Goal: Browse casually

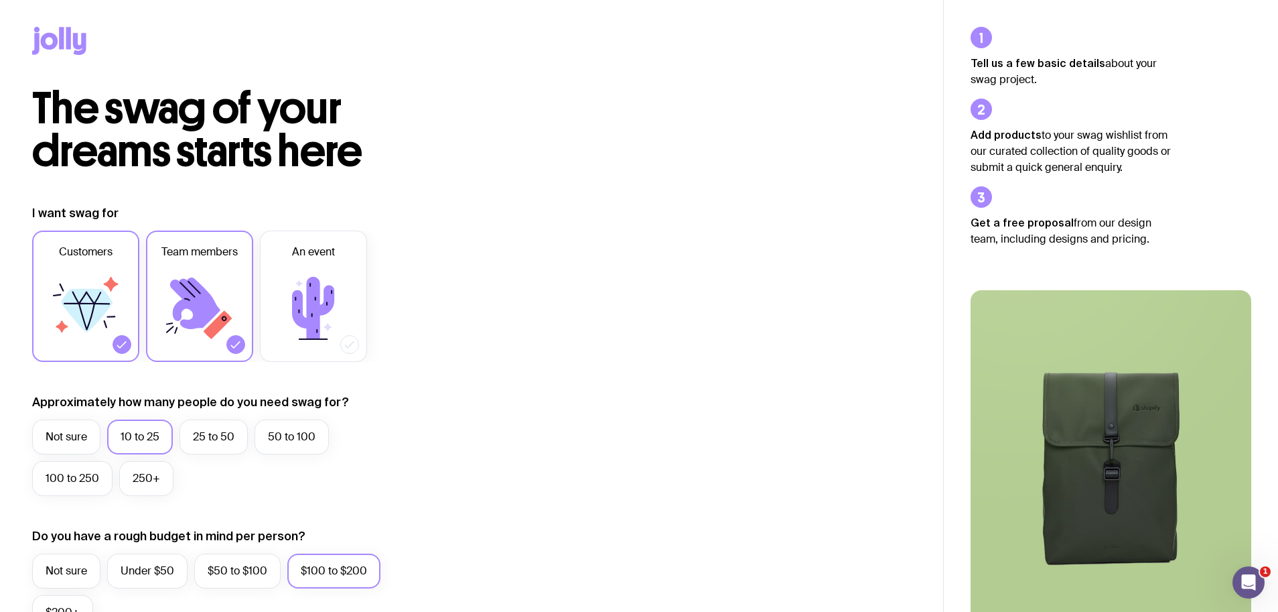
click at [79, 44] on icon at bounding box center [59, 41] width 54 height 28
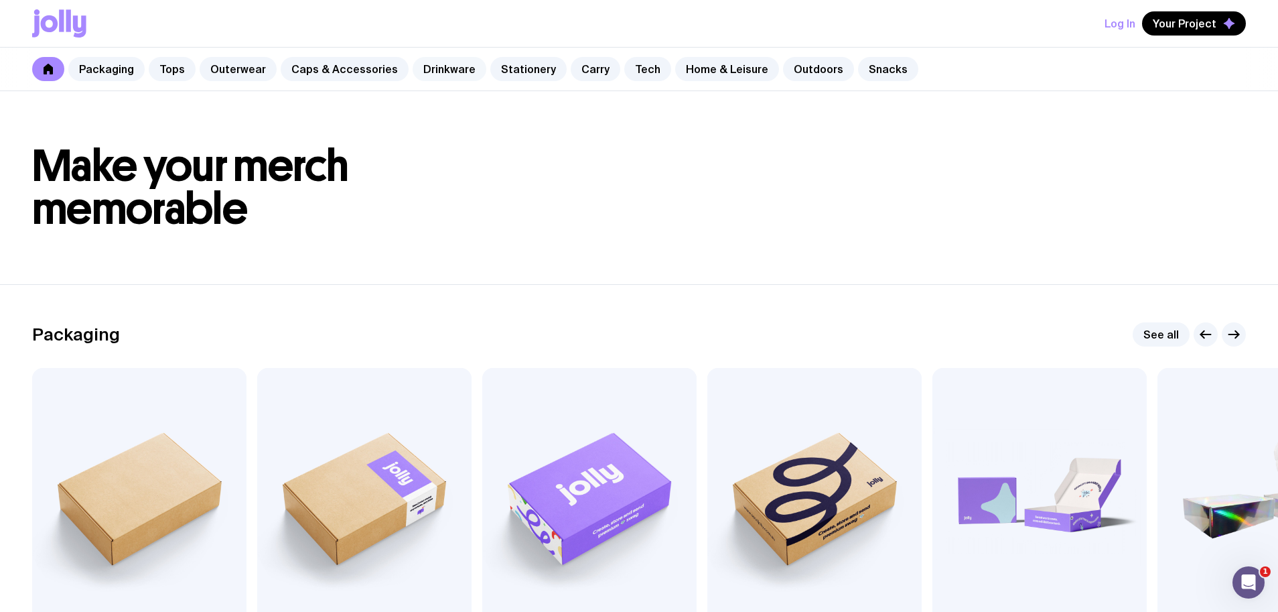
click at [444, 68] on link "Drinkware" at bounding box center [450, 69] width 74 height 24
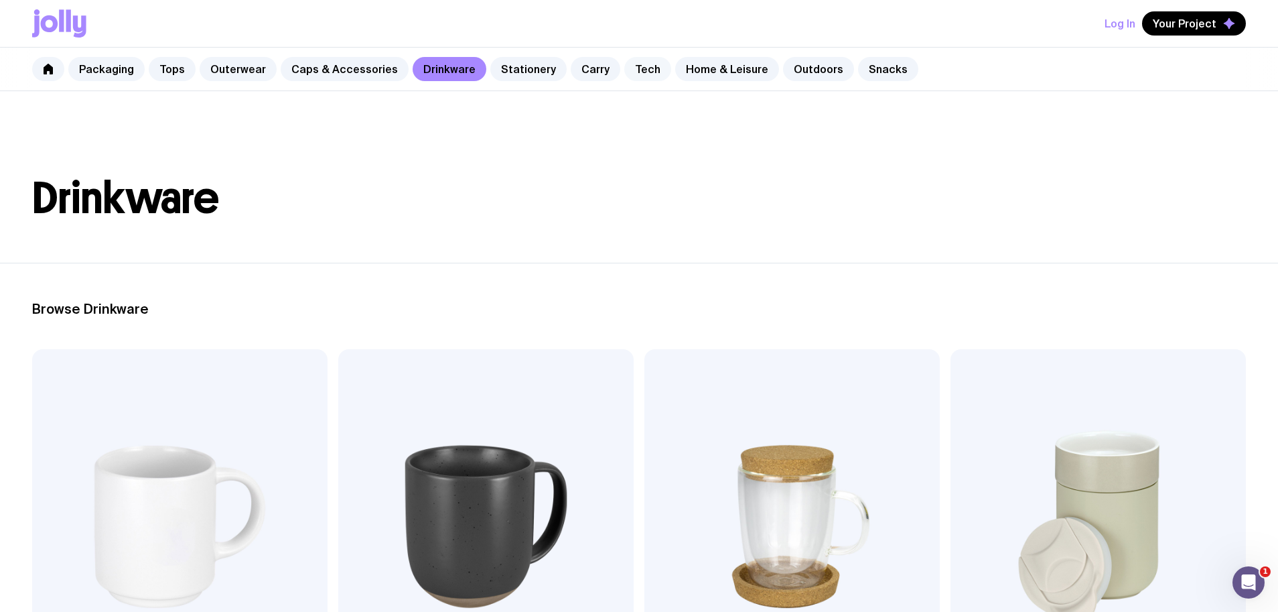
click at [624, 72] on link "Tech" at bounding box center [647, 69] width 47 height 24
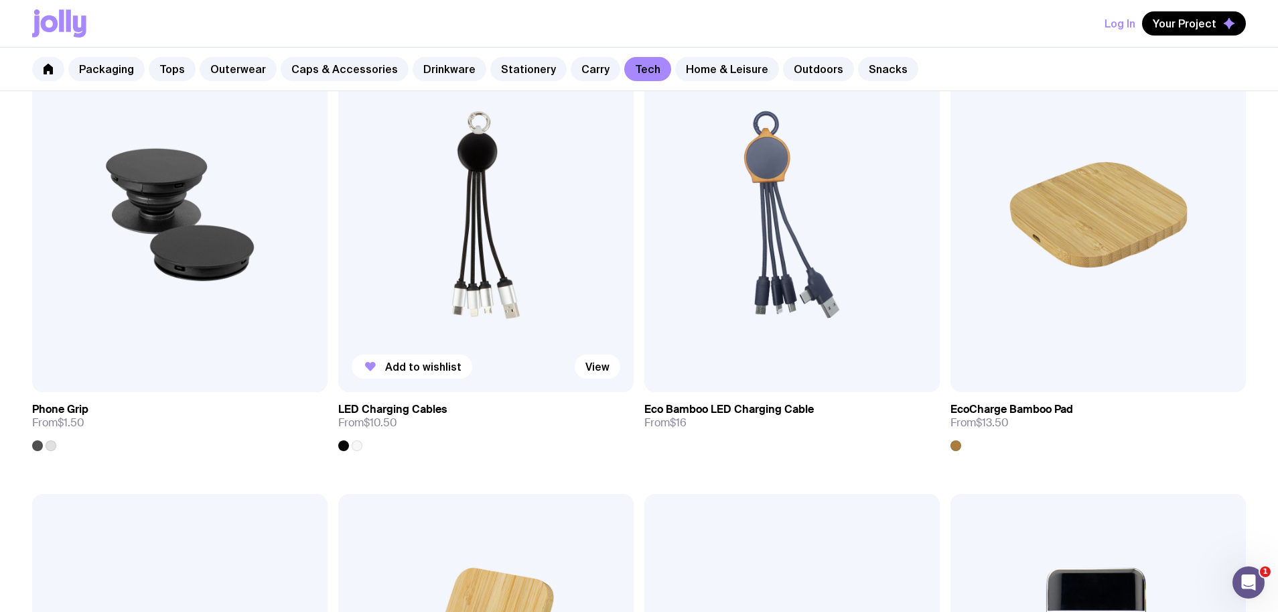
scroll to position [313, 0]
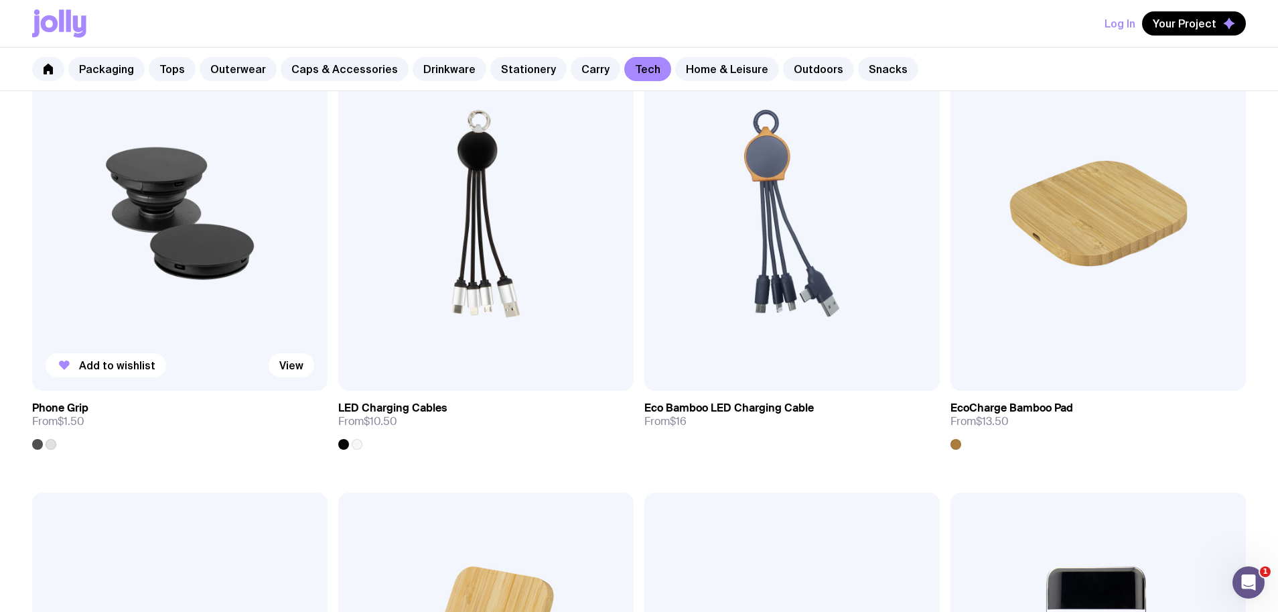
click at [159, 206] on img at bounding box center [179, 213] width 295 height 354
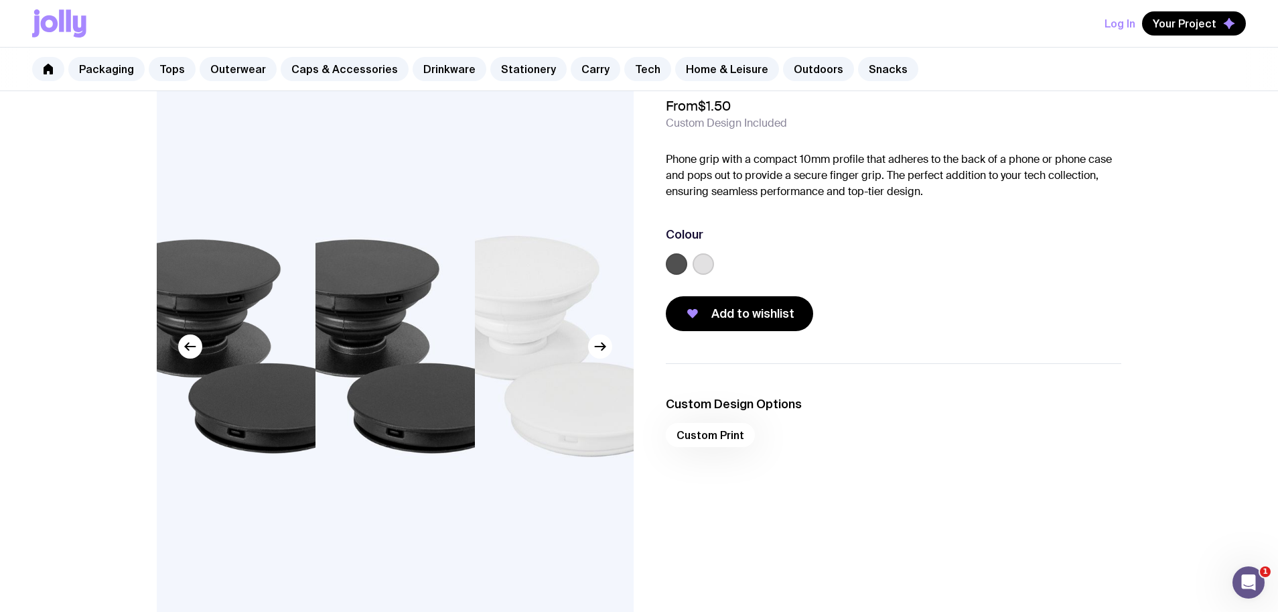
scroll to position [54, 0]
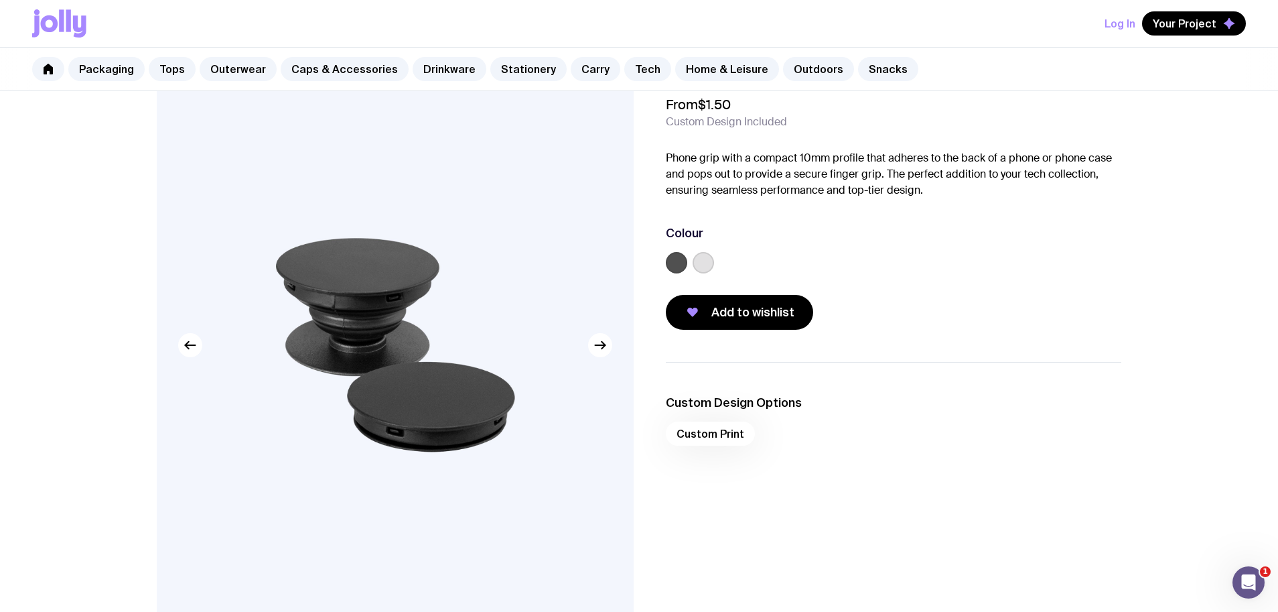
click at [699, 261] on label at bounding box center [703, 262] width 21 height 21
click at [0, 0] on input "radio" at bounding box center [0, 0] width 0 height 0
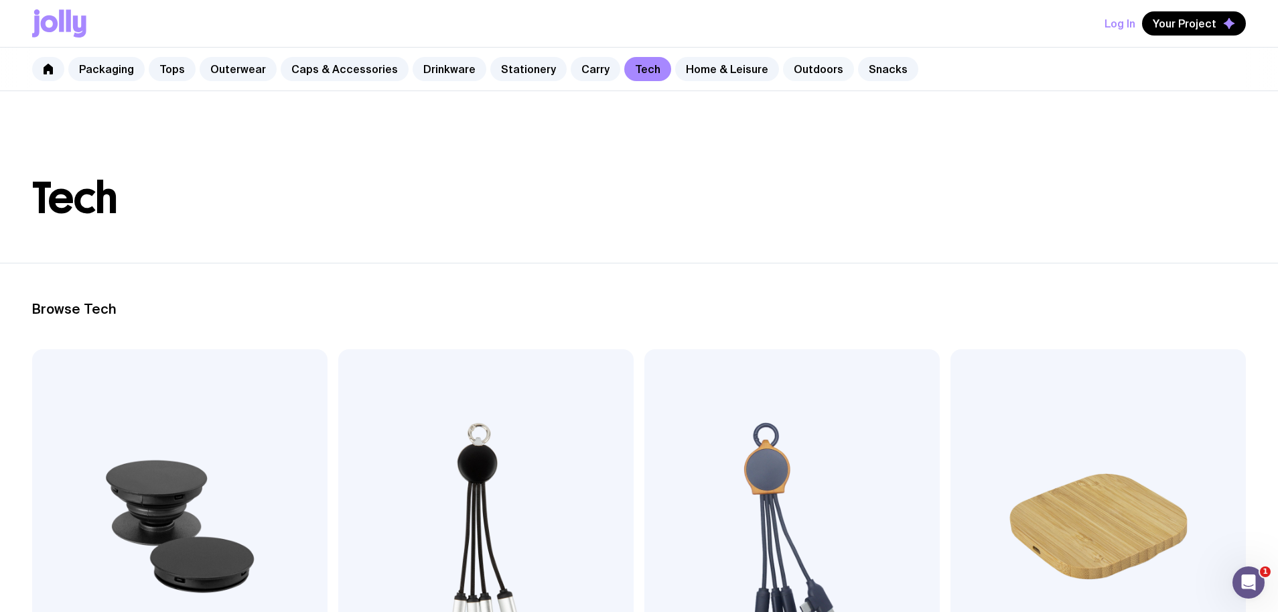
click at [787, 67] on link "Outdoors" at bounding box center [818, 69] width 71 height 24
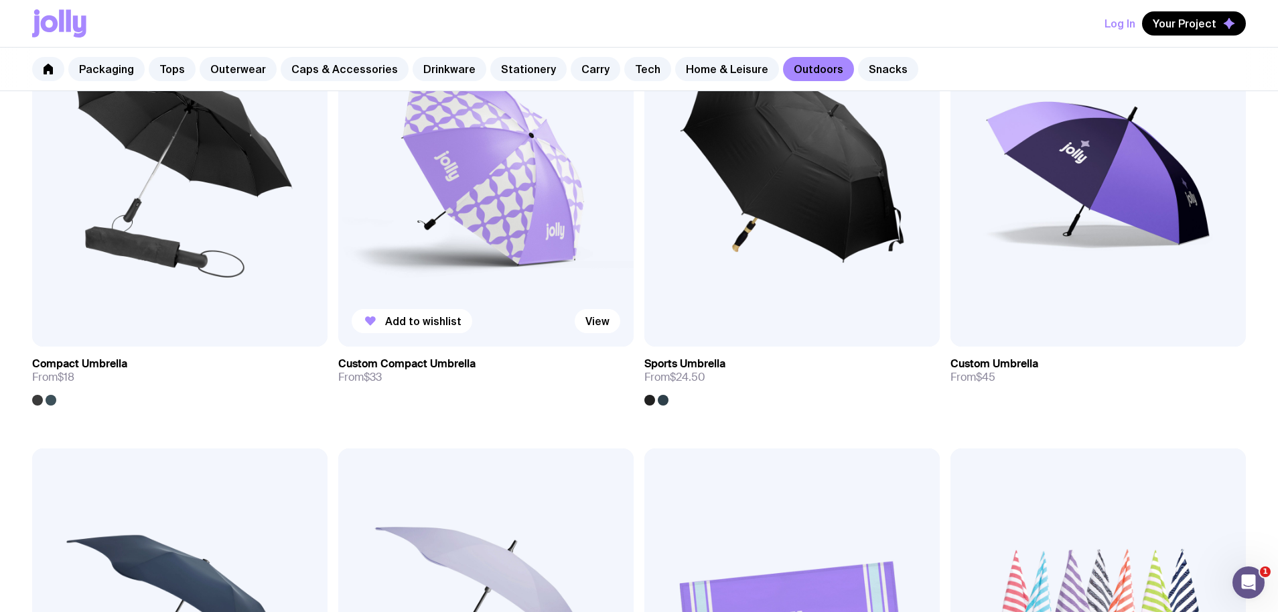
scroll to position [273, 0]
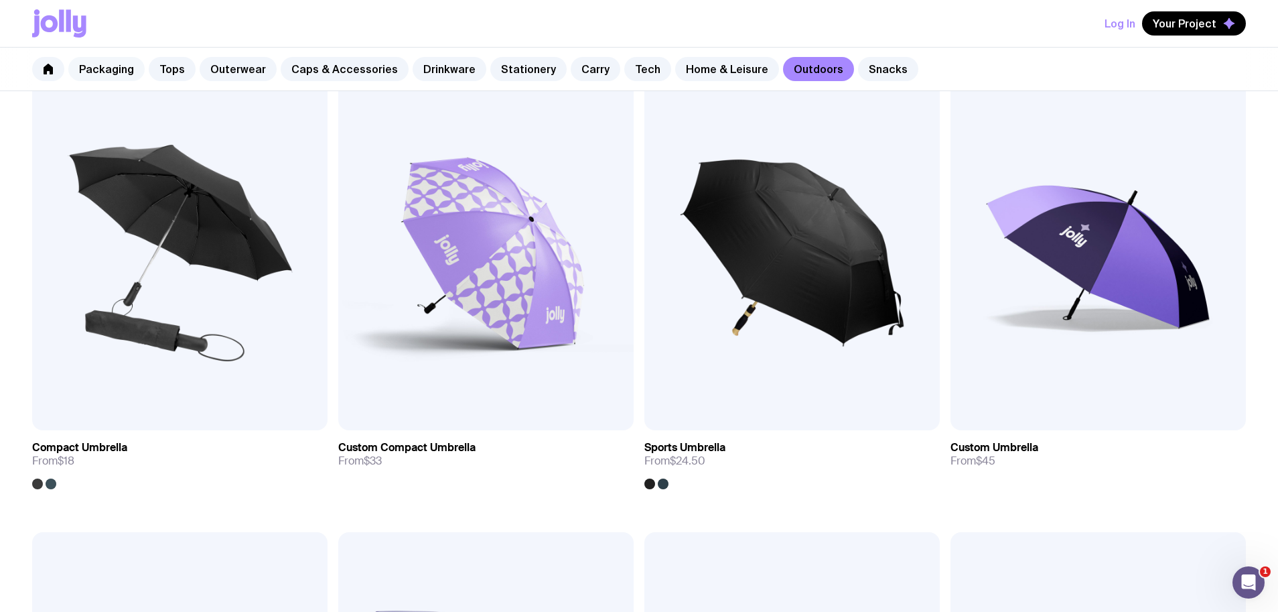
click at [96, 68] on link "Packaging" at bounding box center [106, 69] width 76 height 24
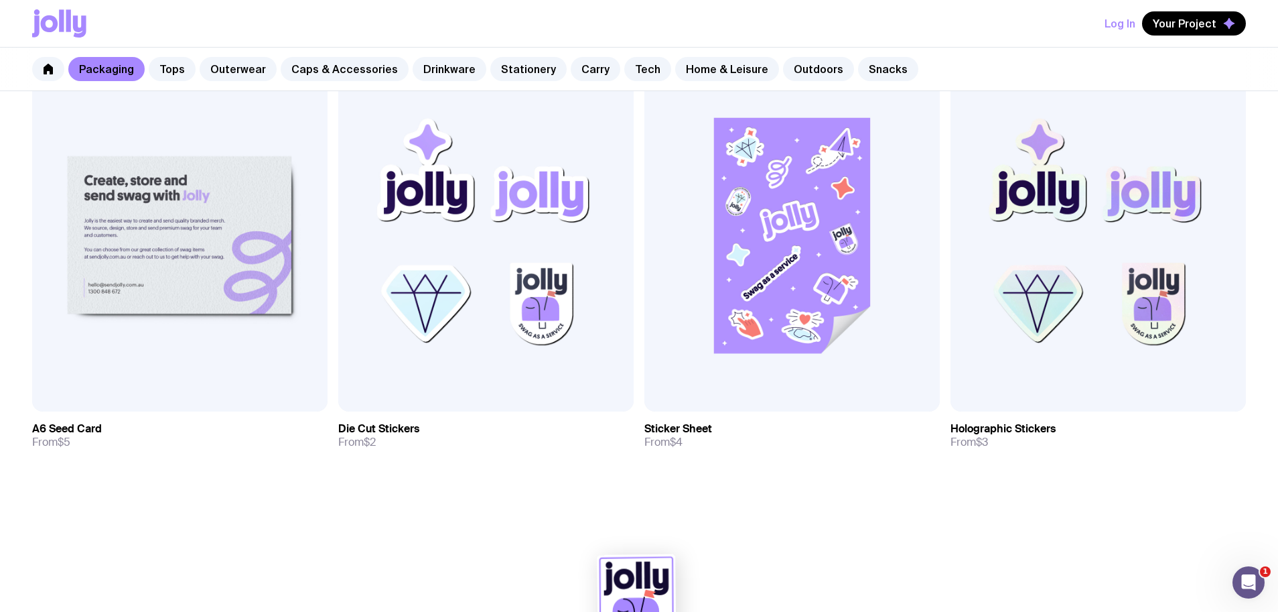
scroll to position [1643, 0]
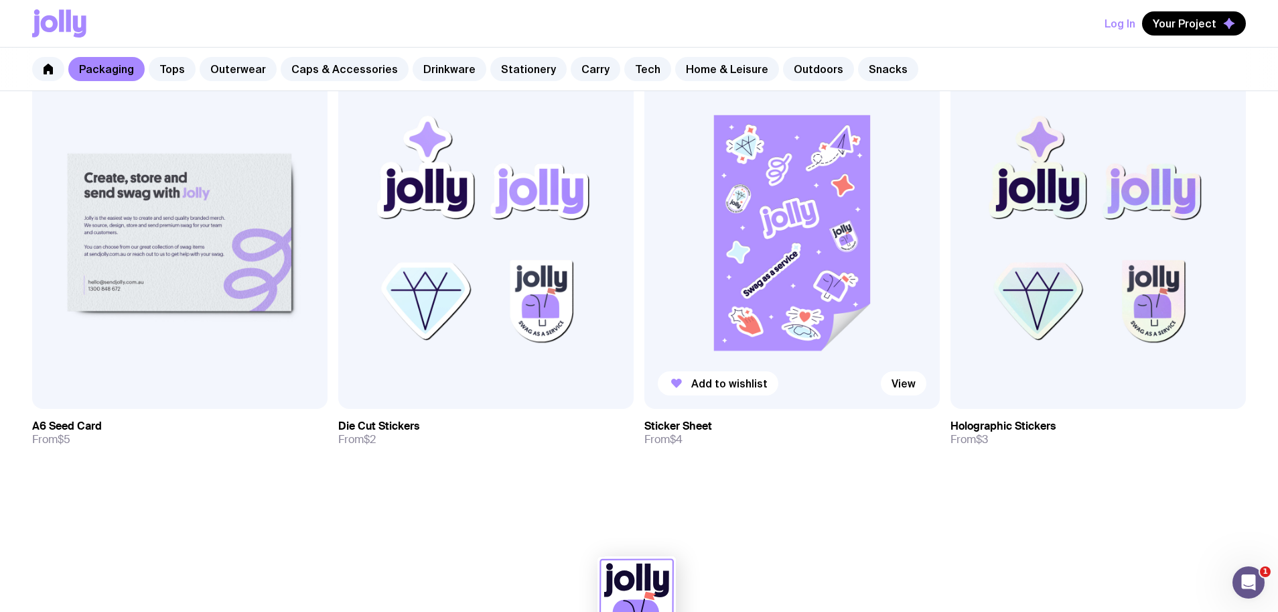
click at [857, 275] on img at bounding box center [792, 231] width 295 height 354
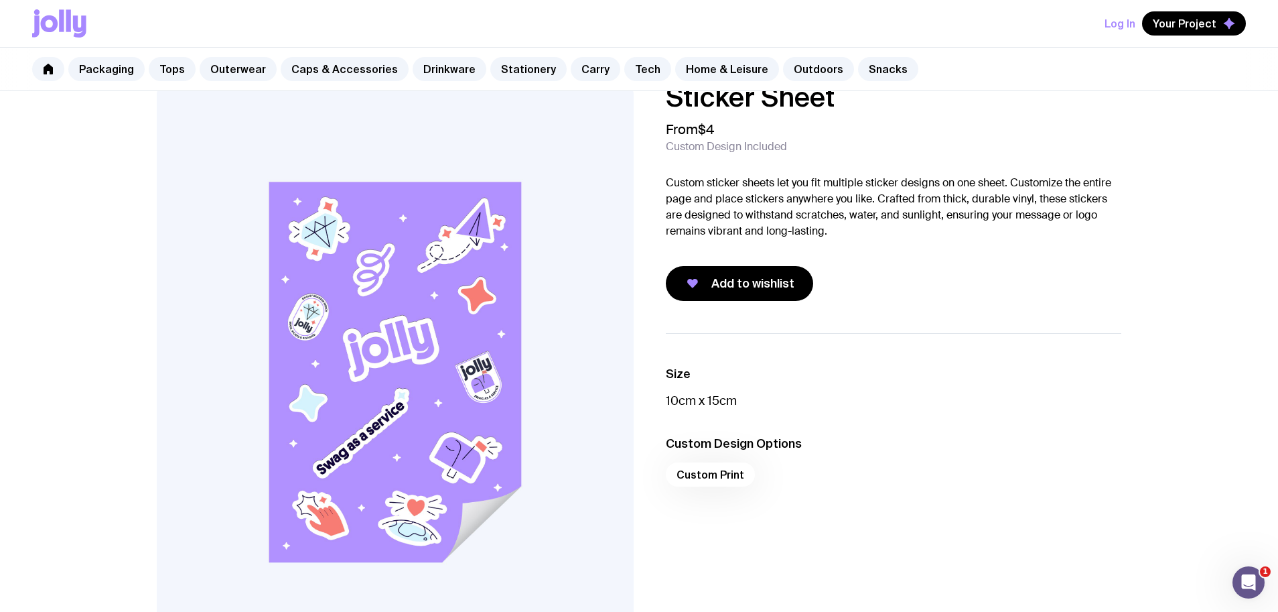
scroll to position [31, 0]
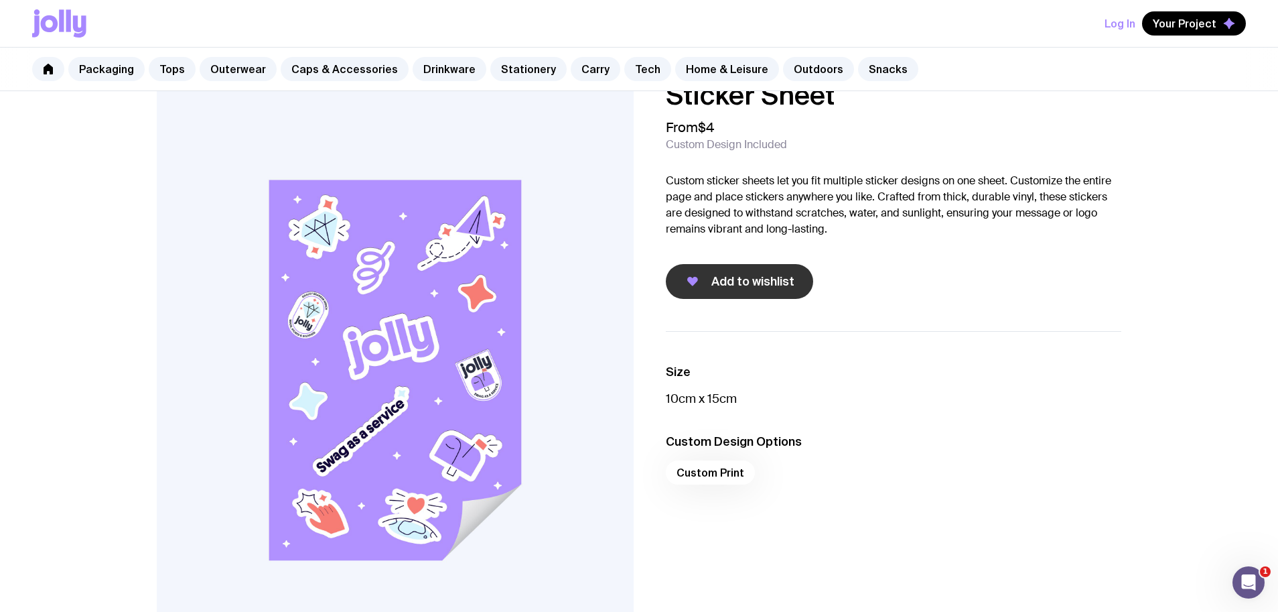
click at [743, 288] on span "Add to wishlist" at bounding box center [753, 281] width 83 height 16
click at [498, 68] on link "Stationery" at bounding box center [528, 69] width 76 height 24
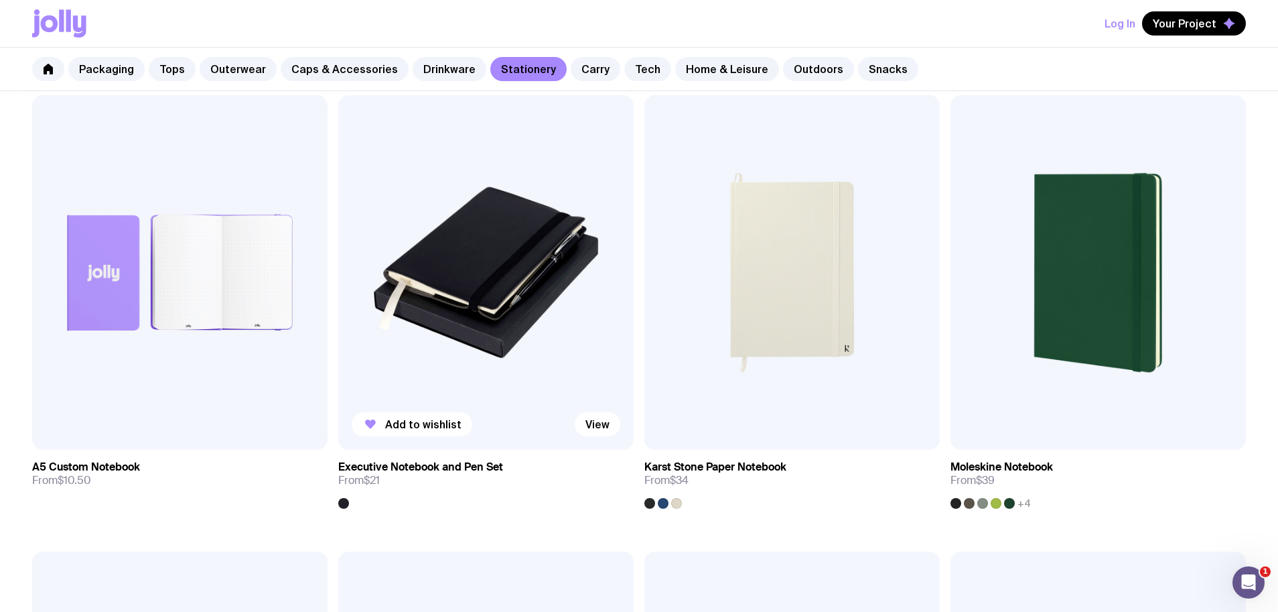
scroll to position [1585, 0]
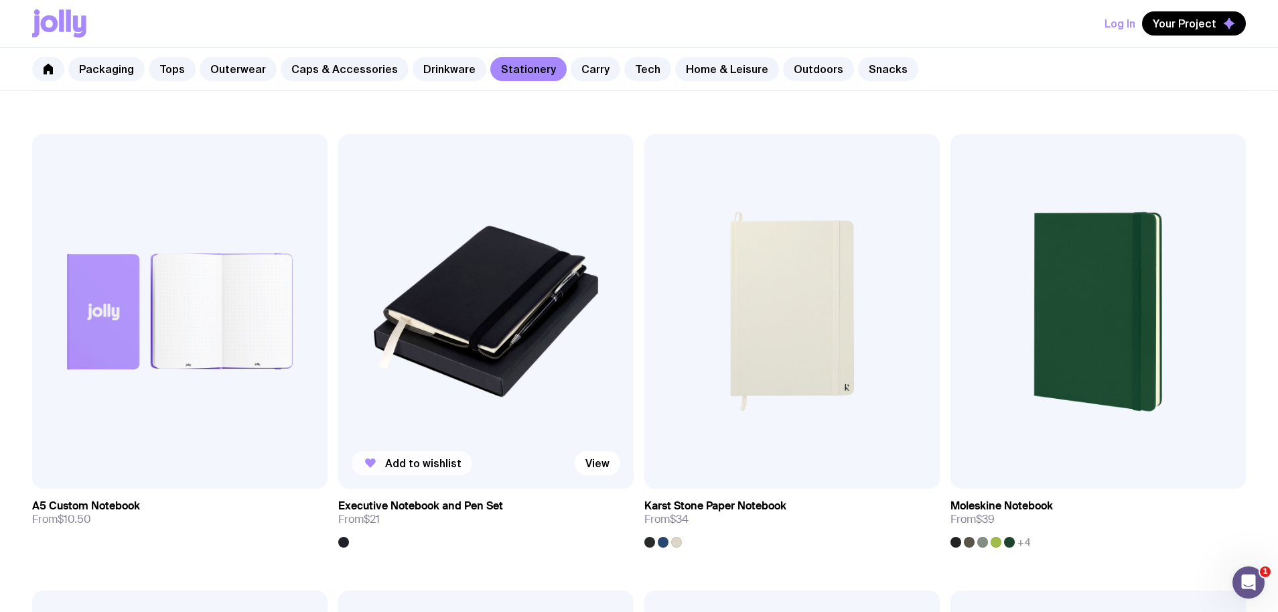
click at [430, 462] on span "Add to wishlist" at bounding box center [423, 462] width 76 height 13
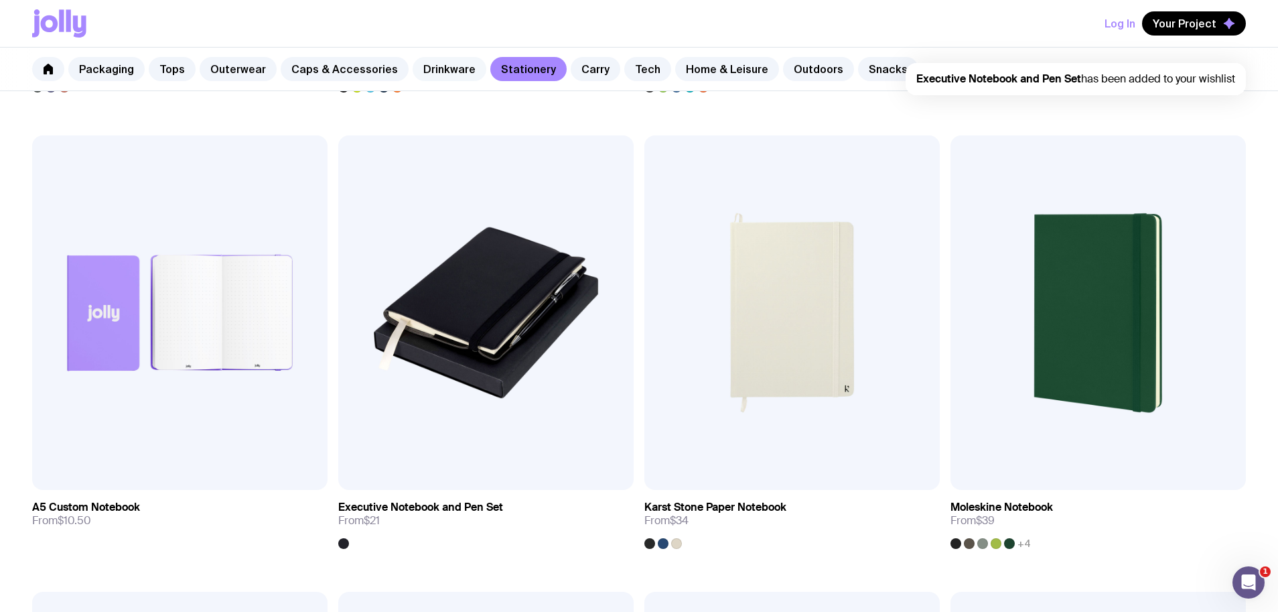
click at [432, 70] on link "Drinkware" at bounding box center [450, 69] width 74 height 24
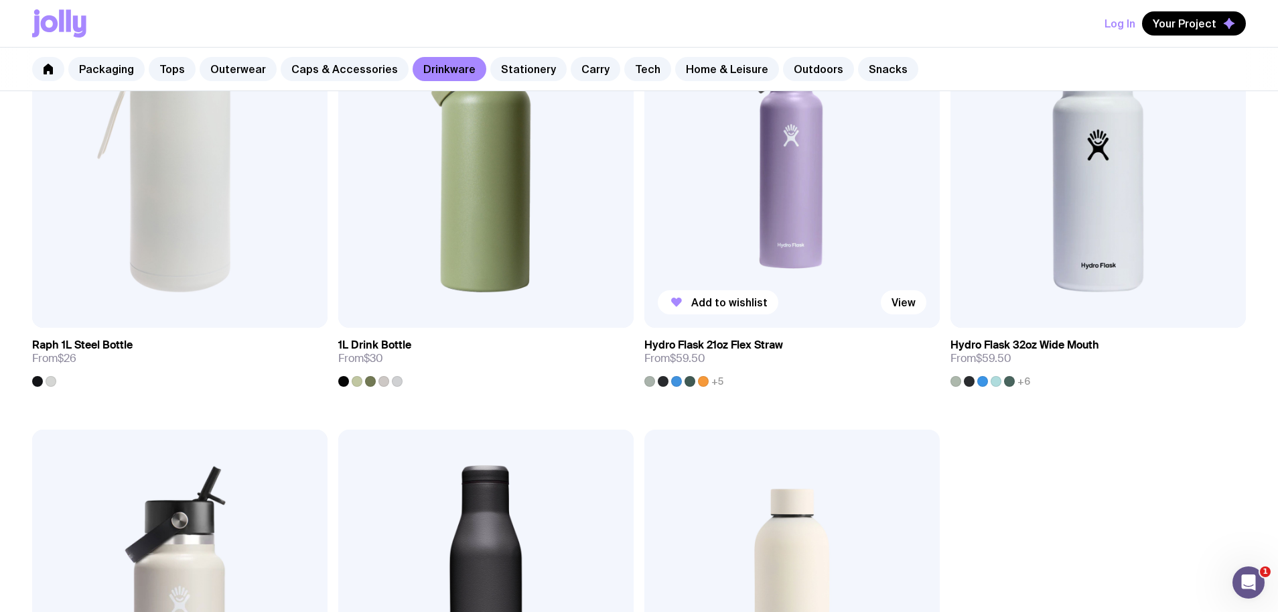
scroll to position [2205, 0]
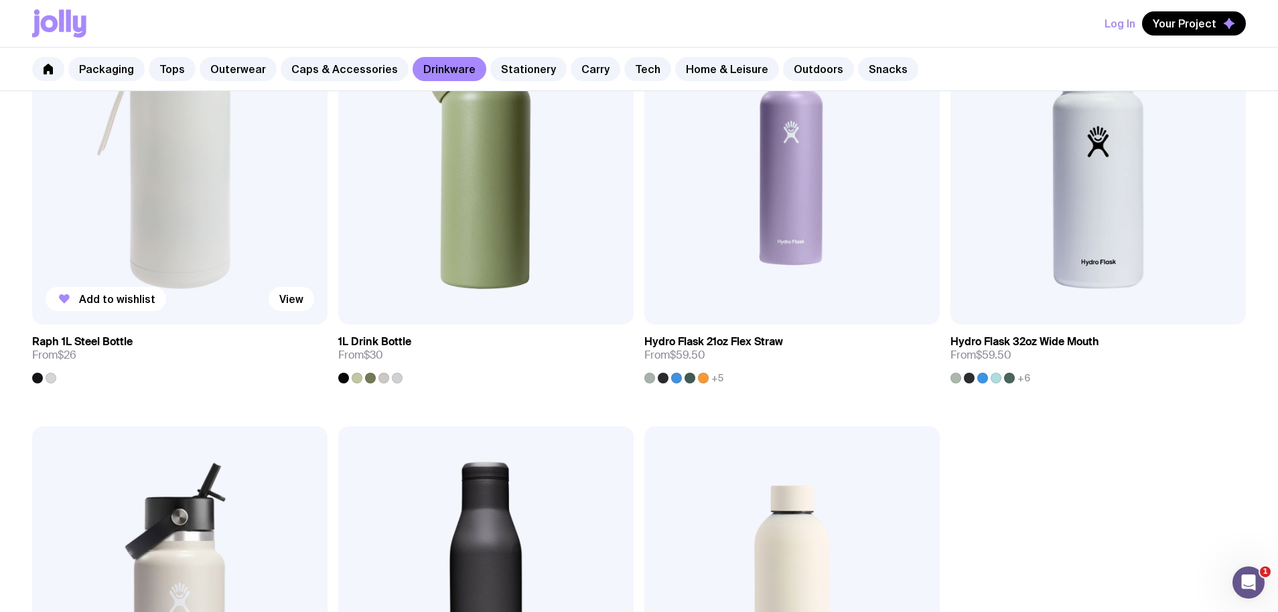
click at [49, 380] on div at bounding box center [51, 378] width 11 height 11
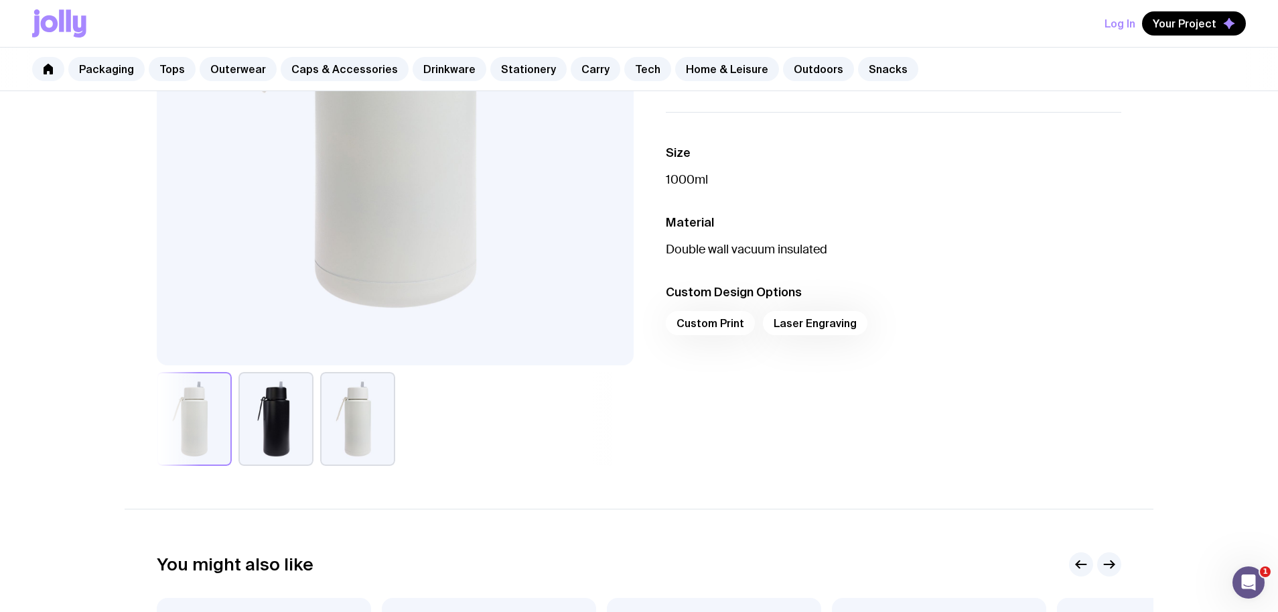
scroll to position [405, 0]
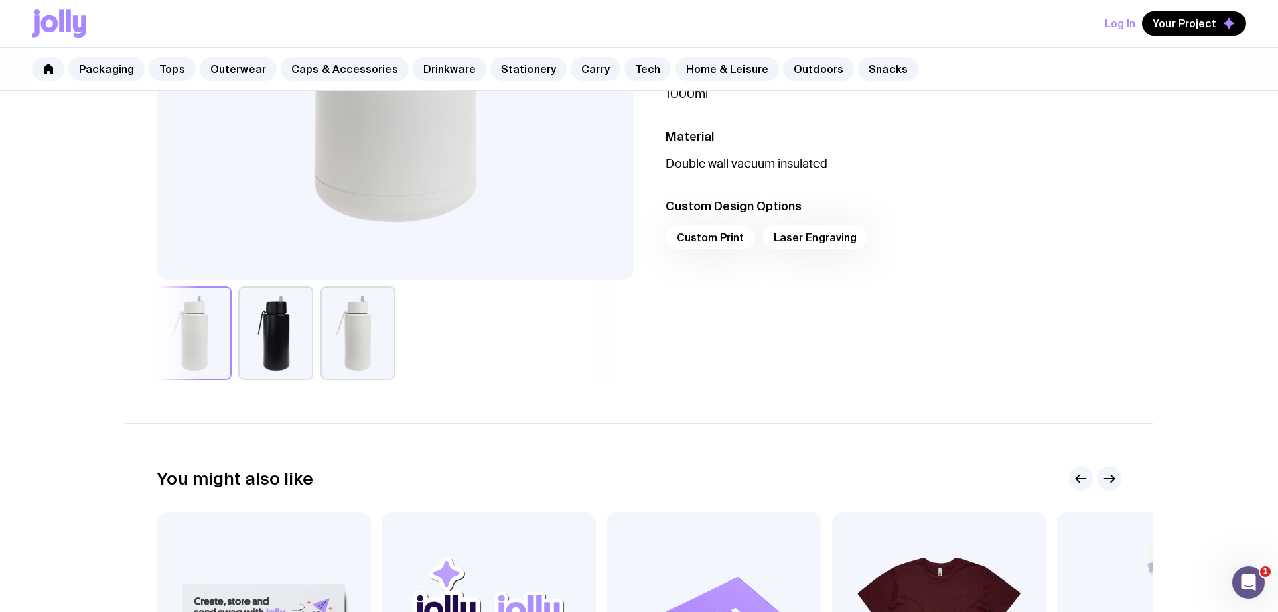
click at [266, 334] on button "button" at bounding box center [276, 333] width 75 height 94
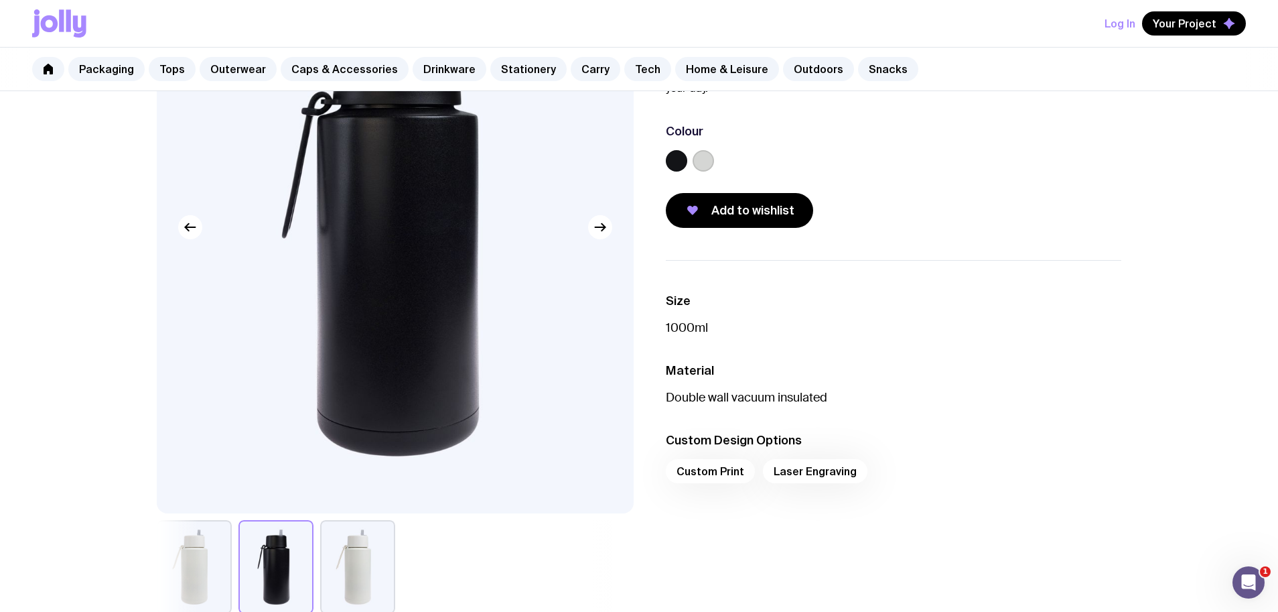
scroll to position [189, 0]
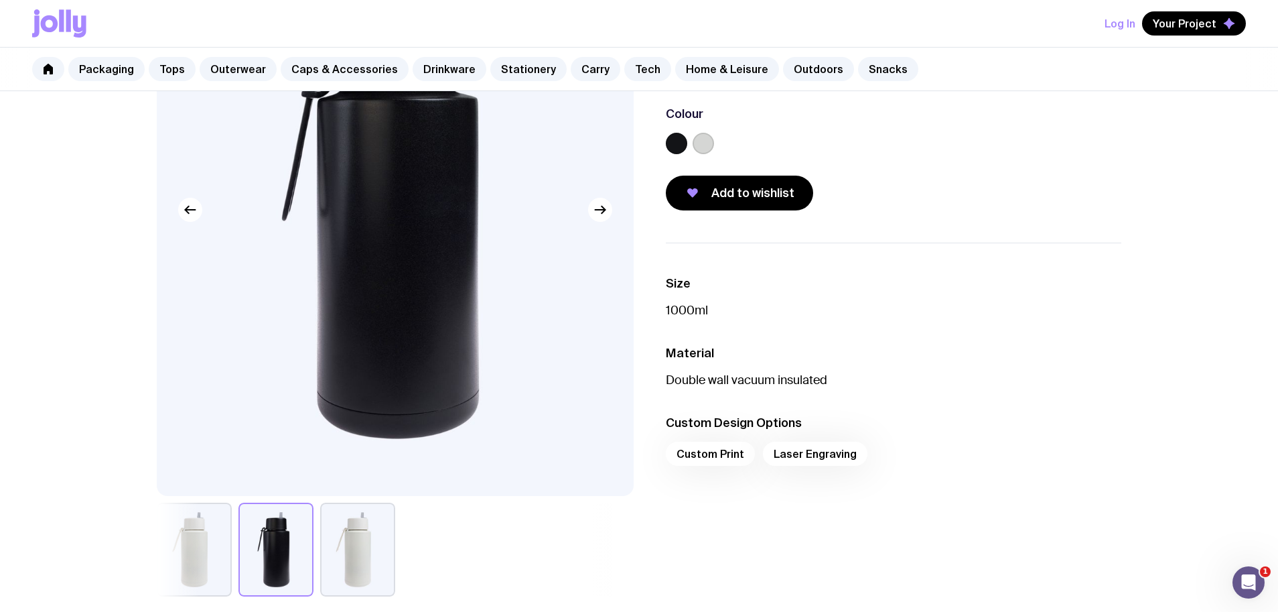
click at [703, 456] on div "Custom Print Laser Engraving" at bounding box center [894, 458] width 456 height 32
click at [728, 452] on div "Custom Print Laser Engraving" at bounding box center [894, 458] width 456 height 32
click at [815, 454] on div "Custom Print Laser Engraving" at bounding box center [894, 458] width 456 height 32
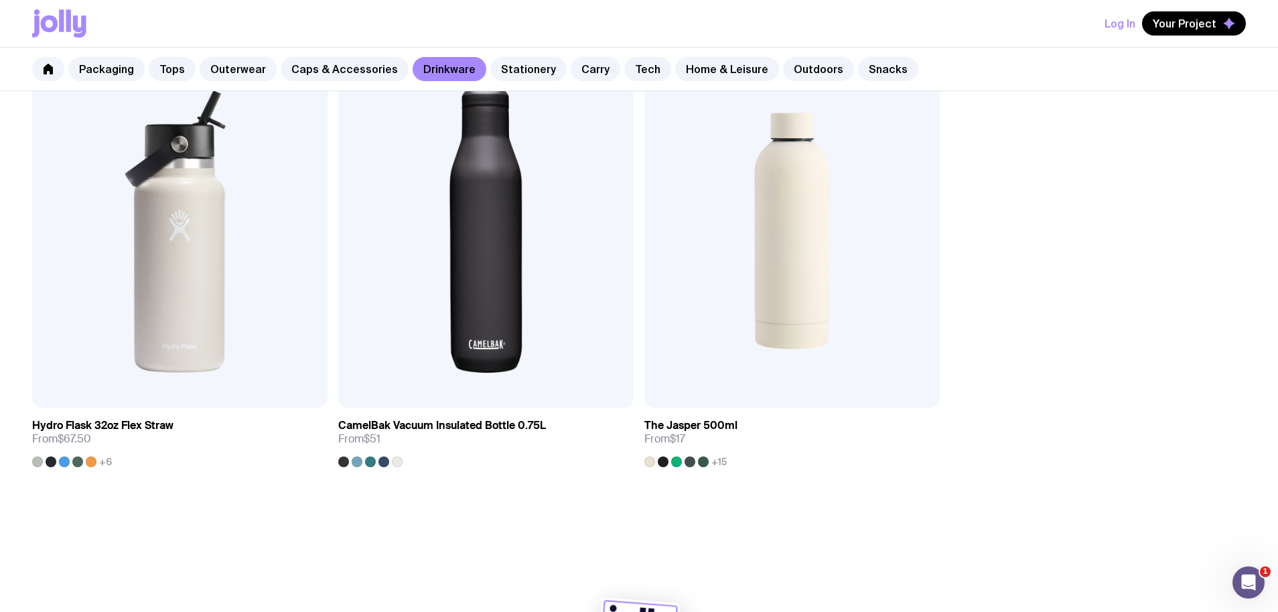
scroll to position [2579, 0]
